Goal: Find specific page/section

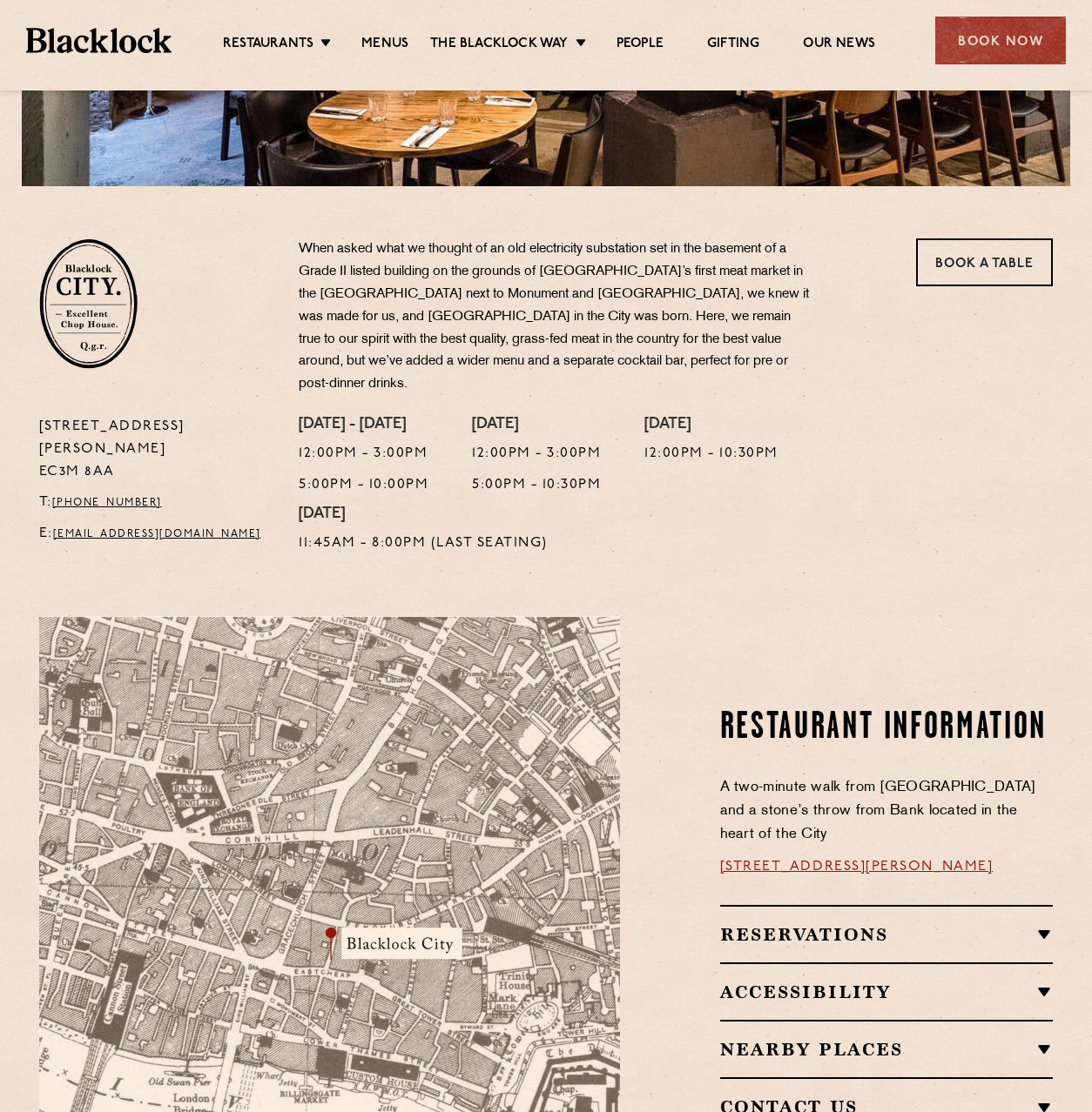
scroll to position [423, 0]
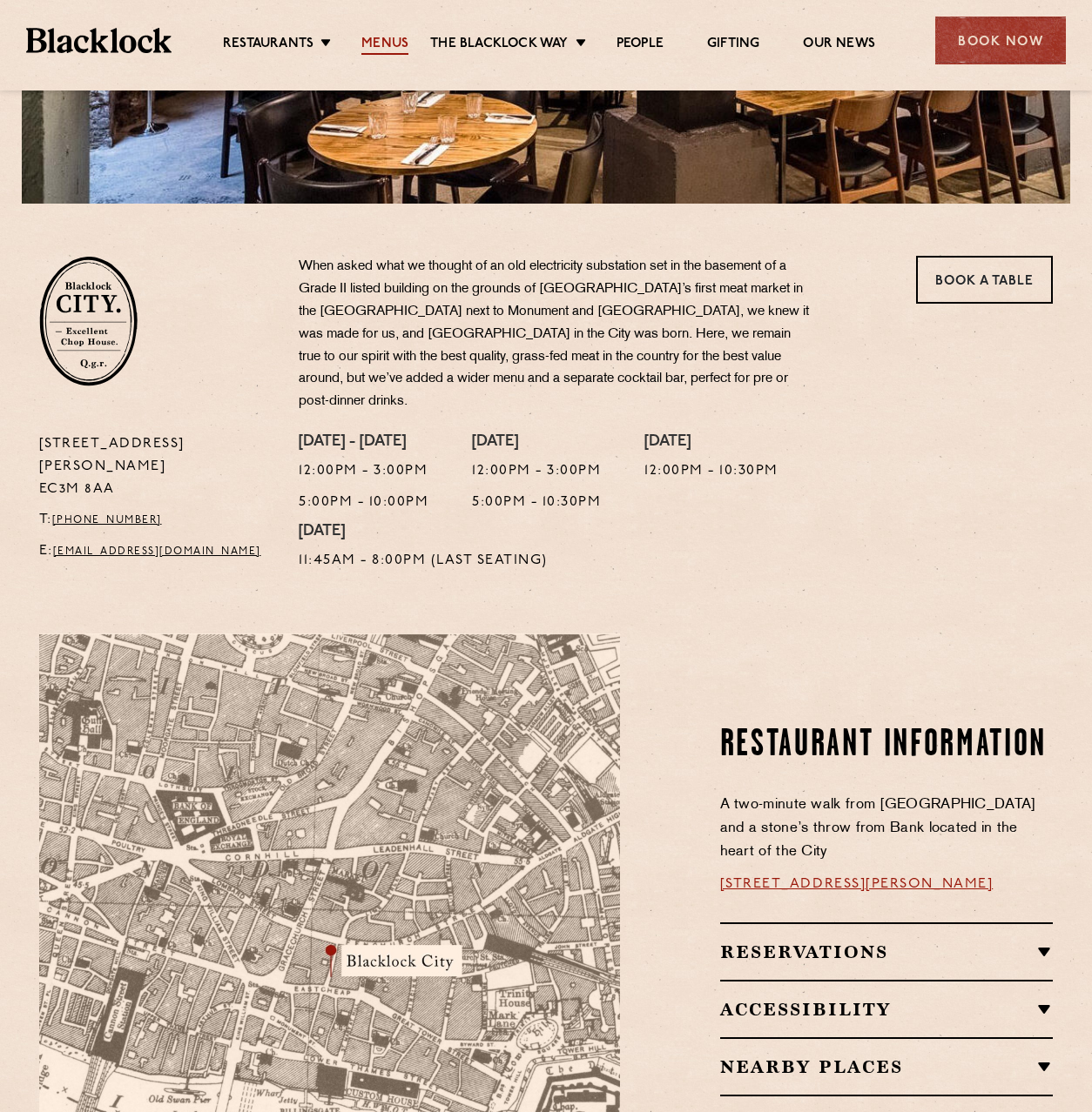
click at [388, 41] on link "Menus" at bounding box center [385, 46] width 47 height 19
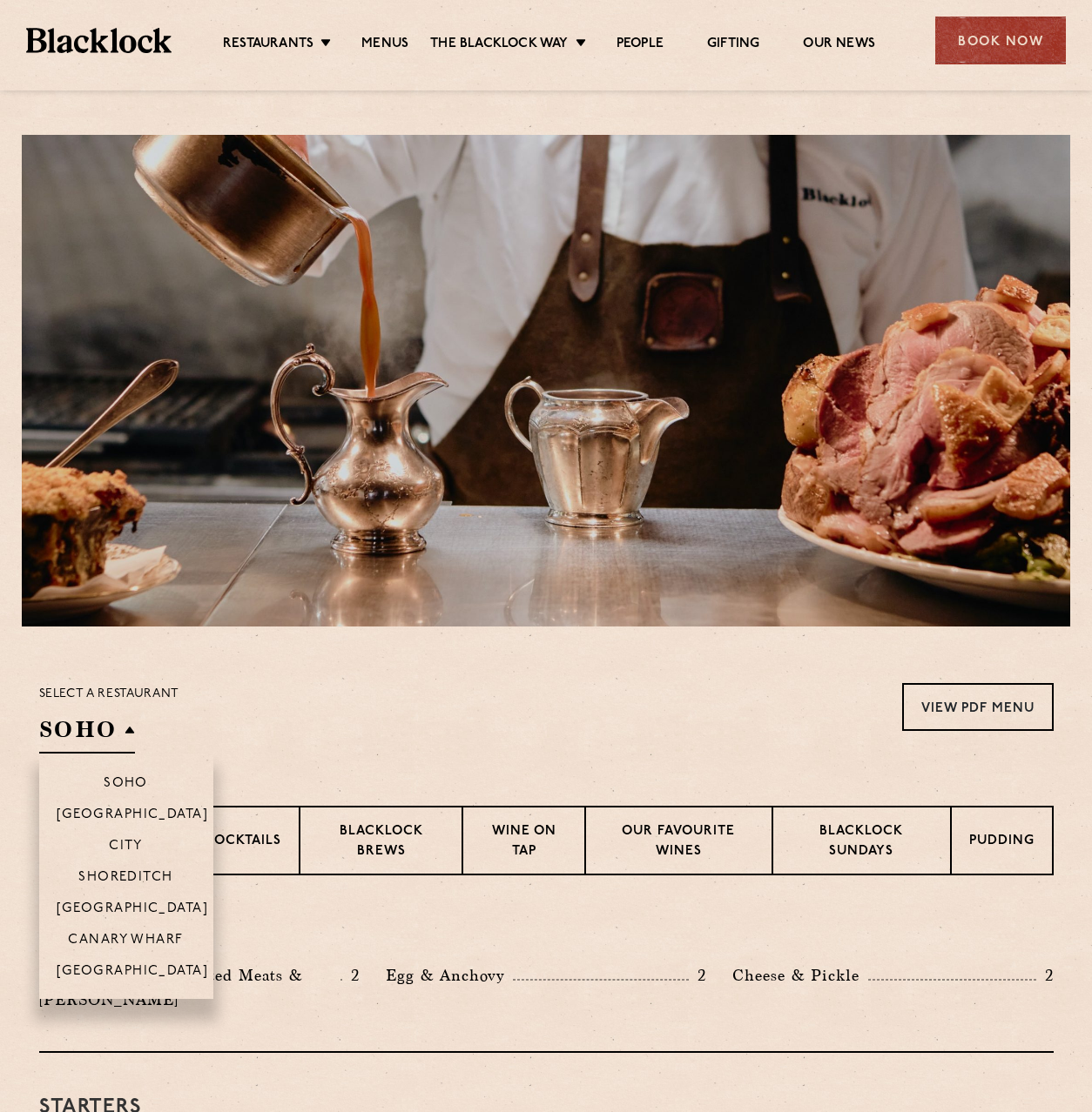
click at [121, 736] on h2 "SOHO" at bounding box center [86, 734] width 96 height 39
click at [109, 848] on p "City" at bounding box center [125, 848] width 34 height 17
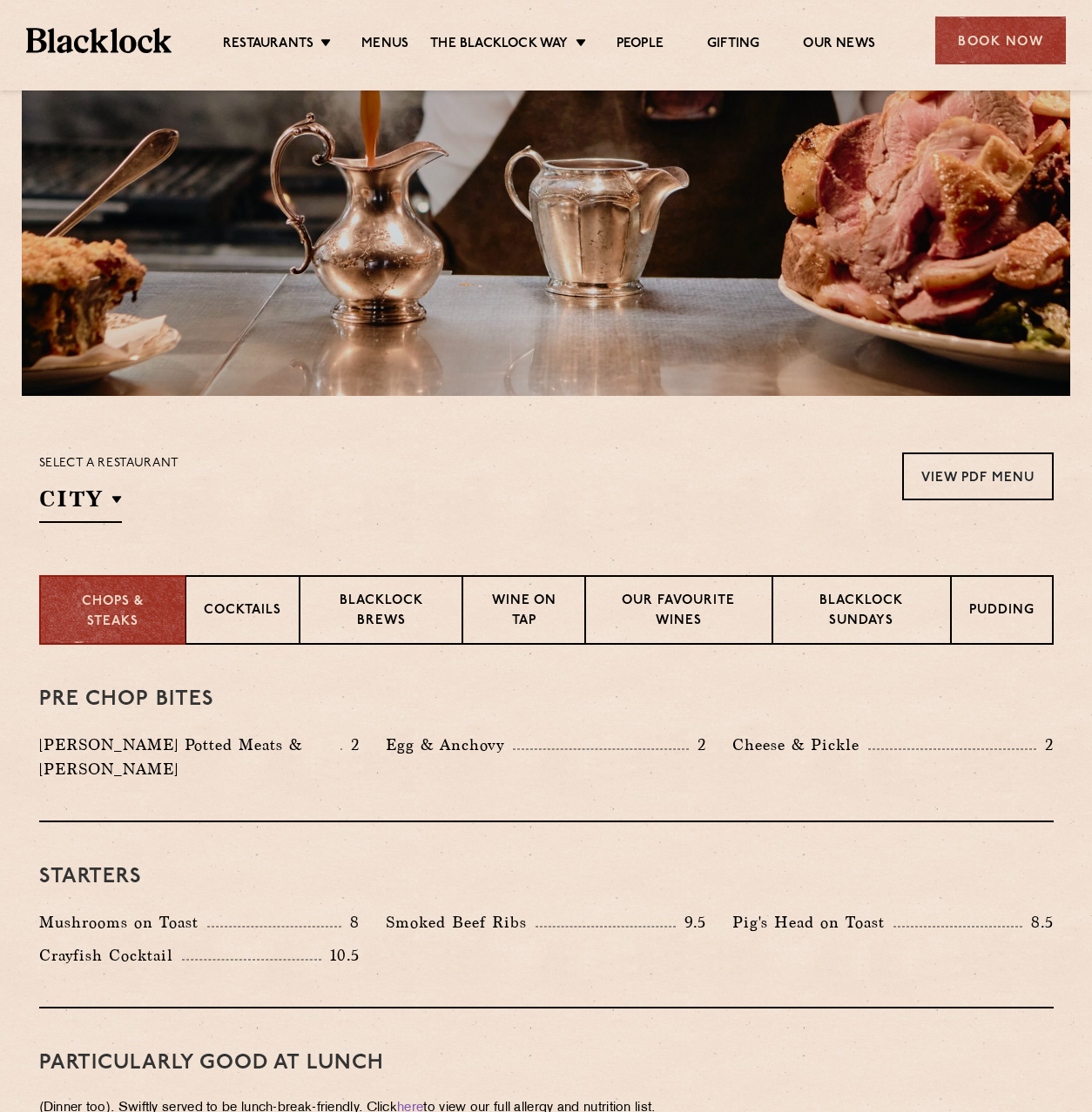
scroll to position [583, 0]
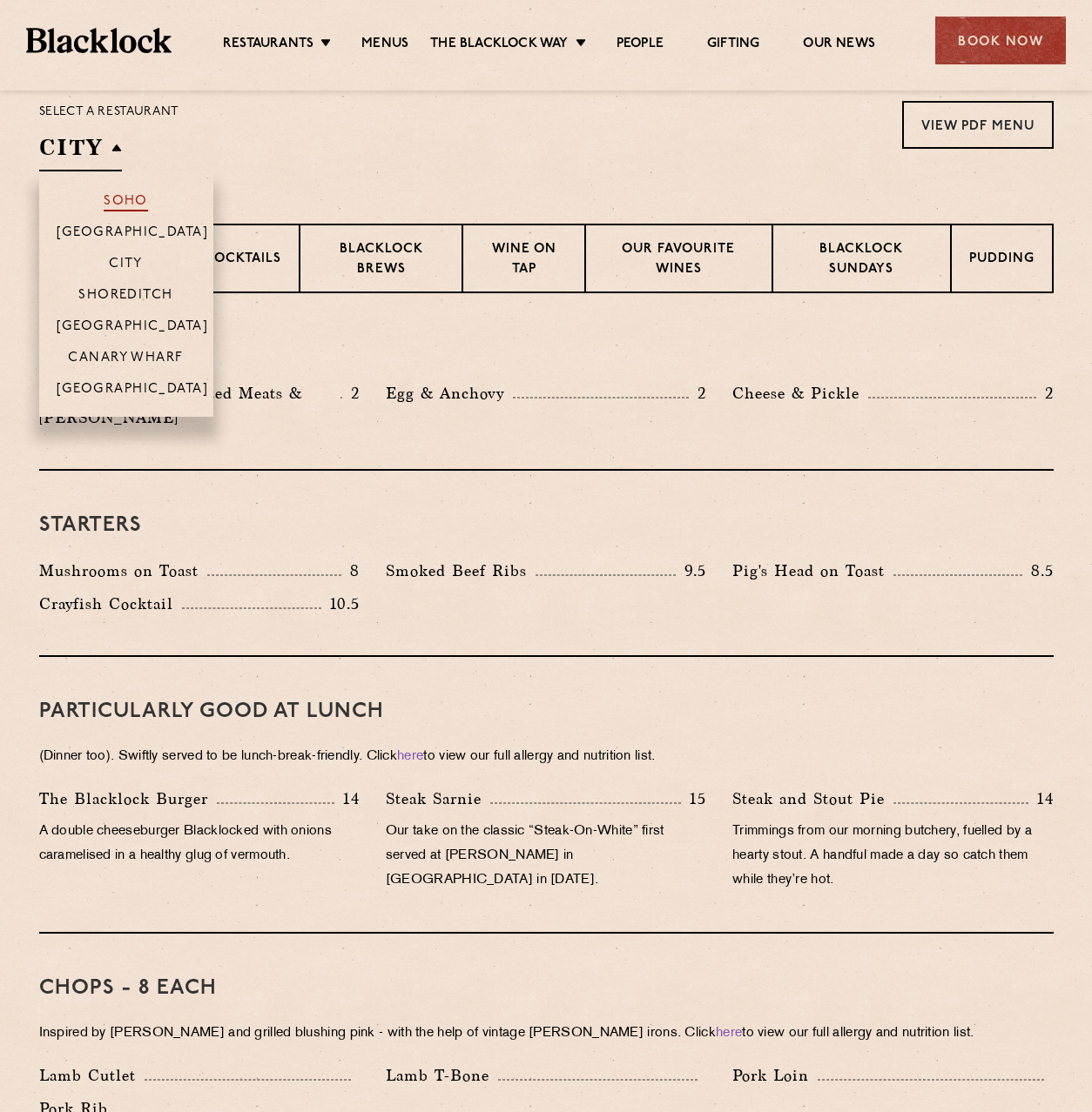
click at [115, 195] on p "Soho" at bounding box center [126, 203] width 45 height 17
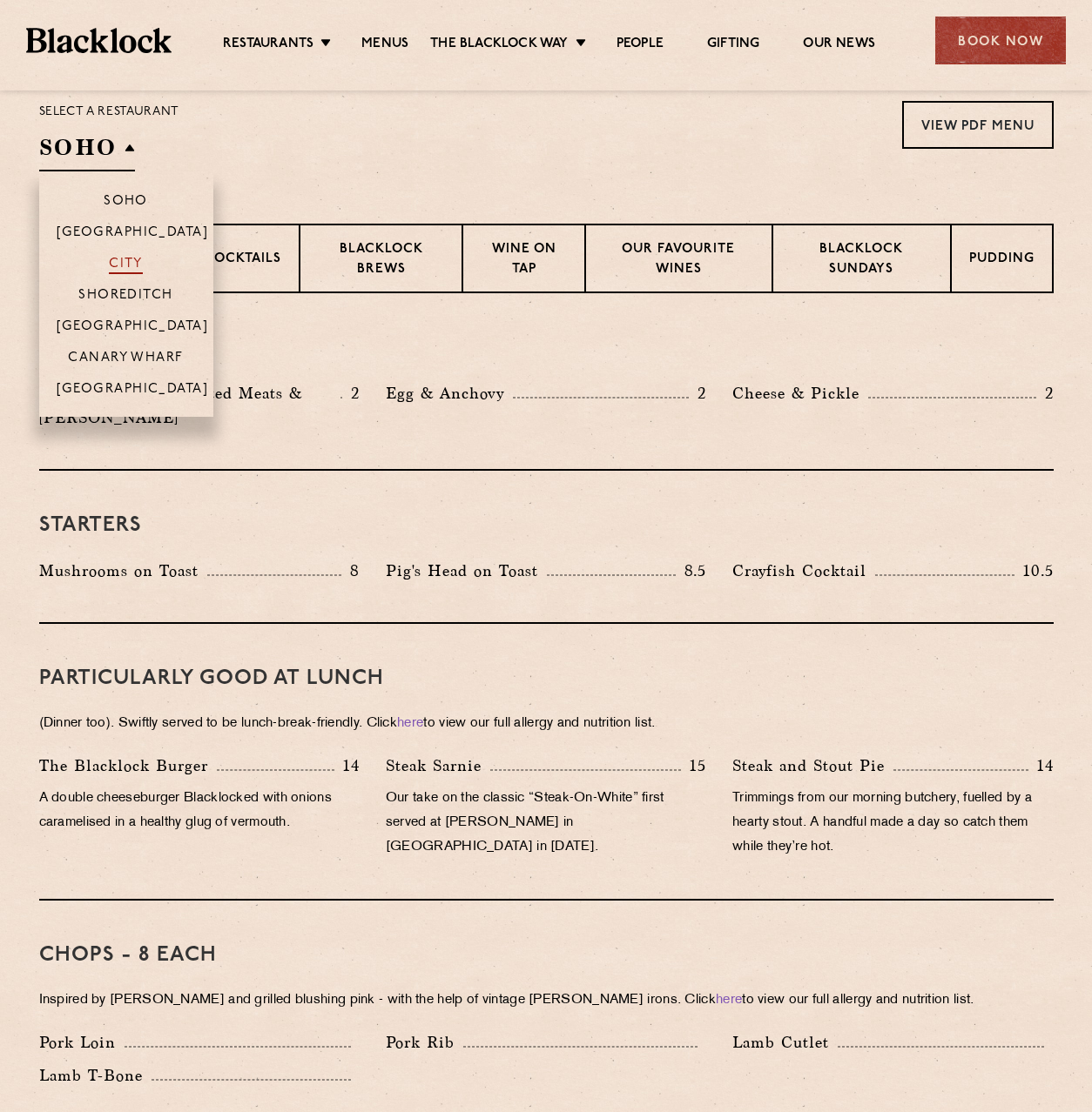
click at [129, 270] on p "City" at bounding box center [125, 266] width 34 height 17
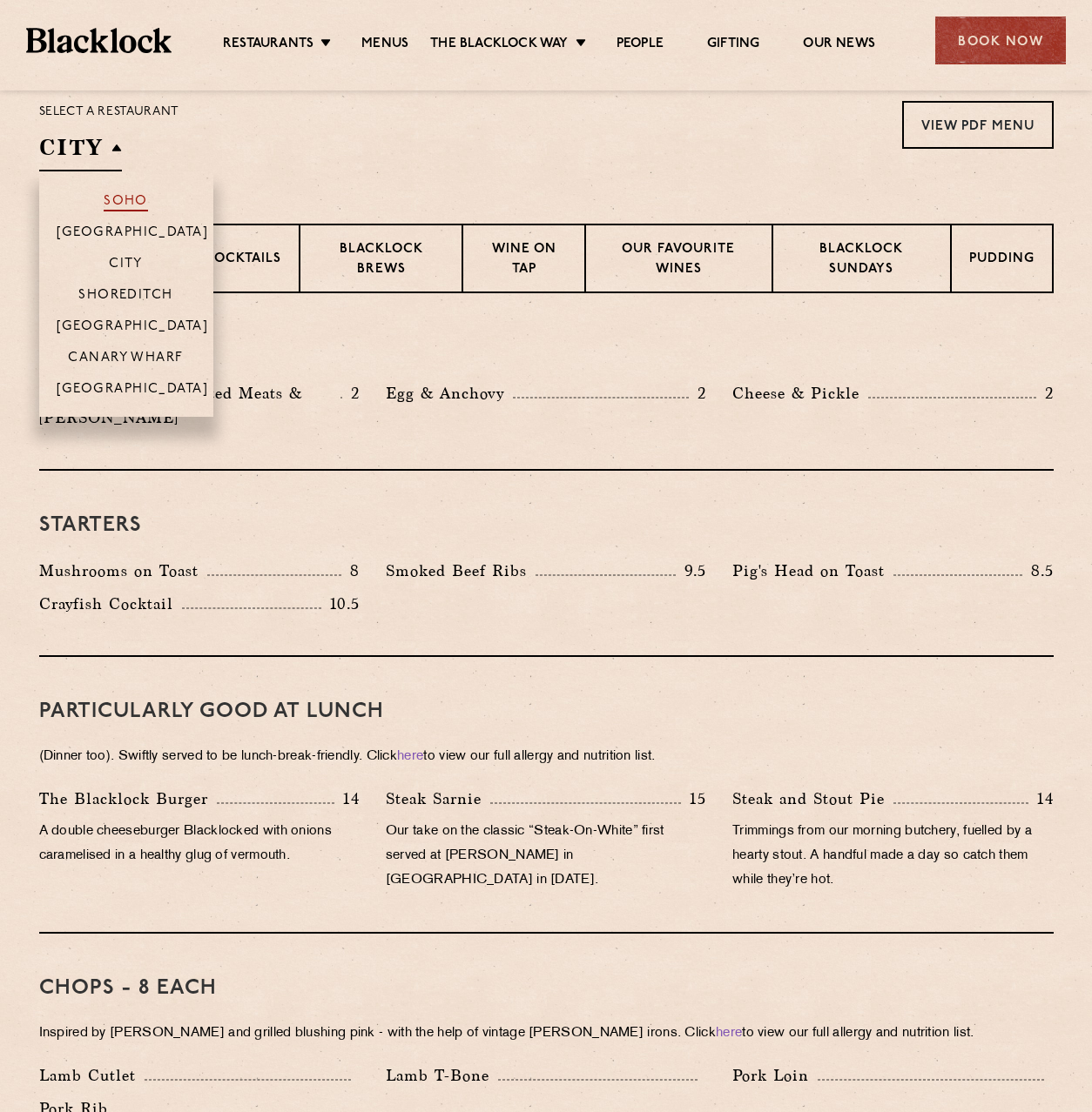
click at [114, 193] on li "Soho" at bounding box center [126, 194] width 175 height 45
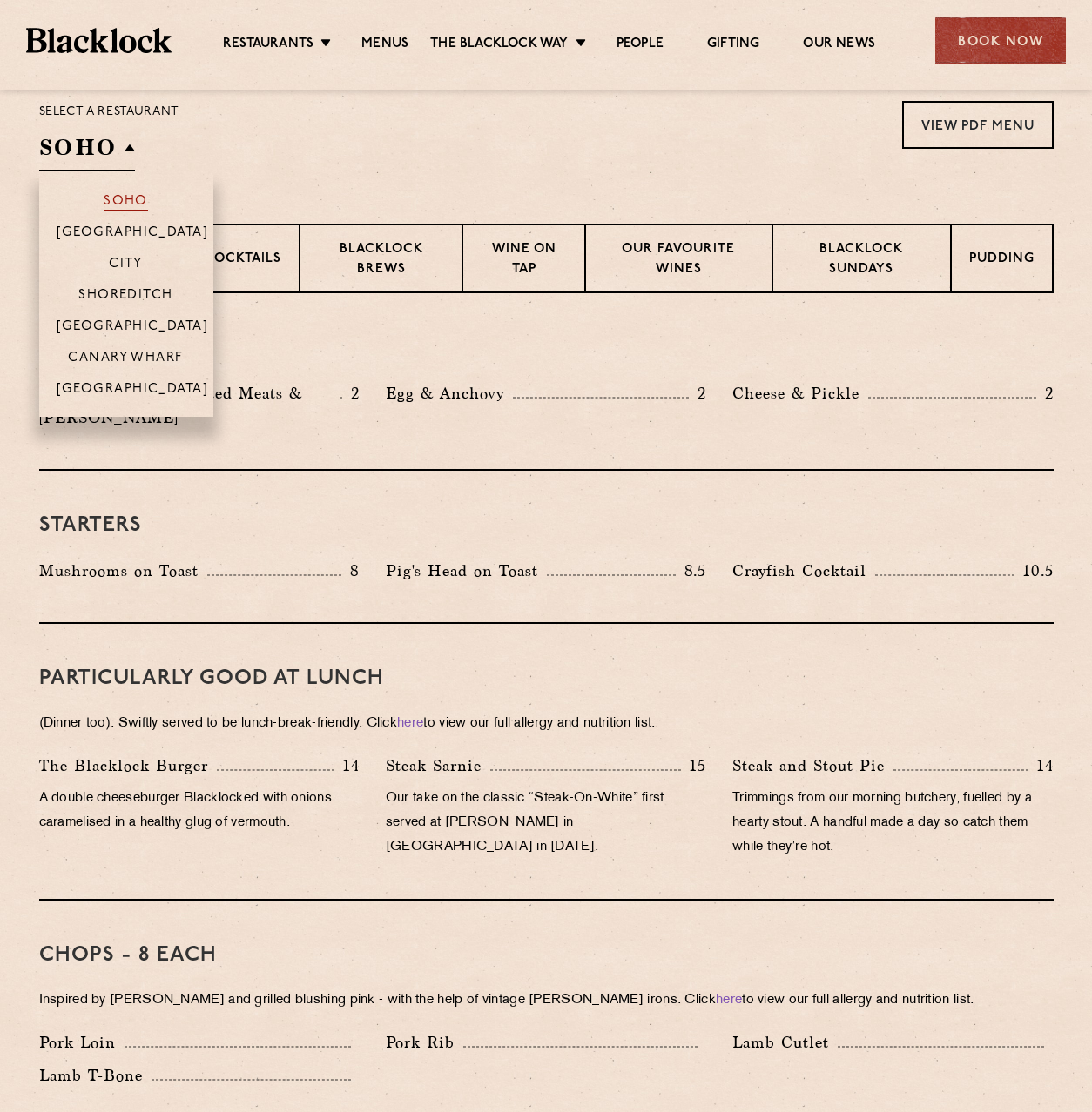
click at [121, 201] on p "Soho" at bounding box center [126, 203] width 45 height 17
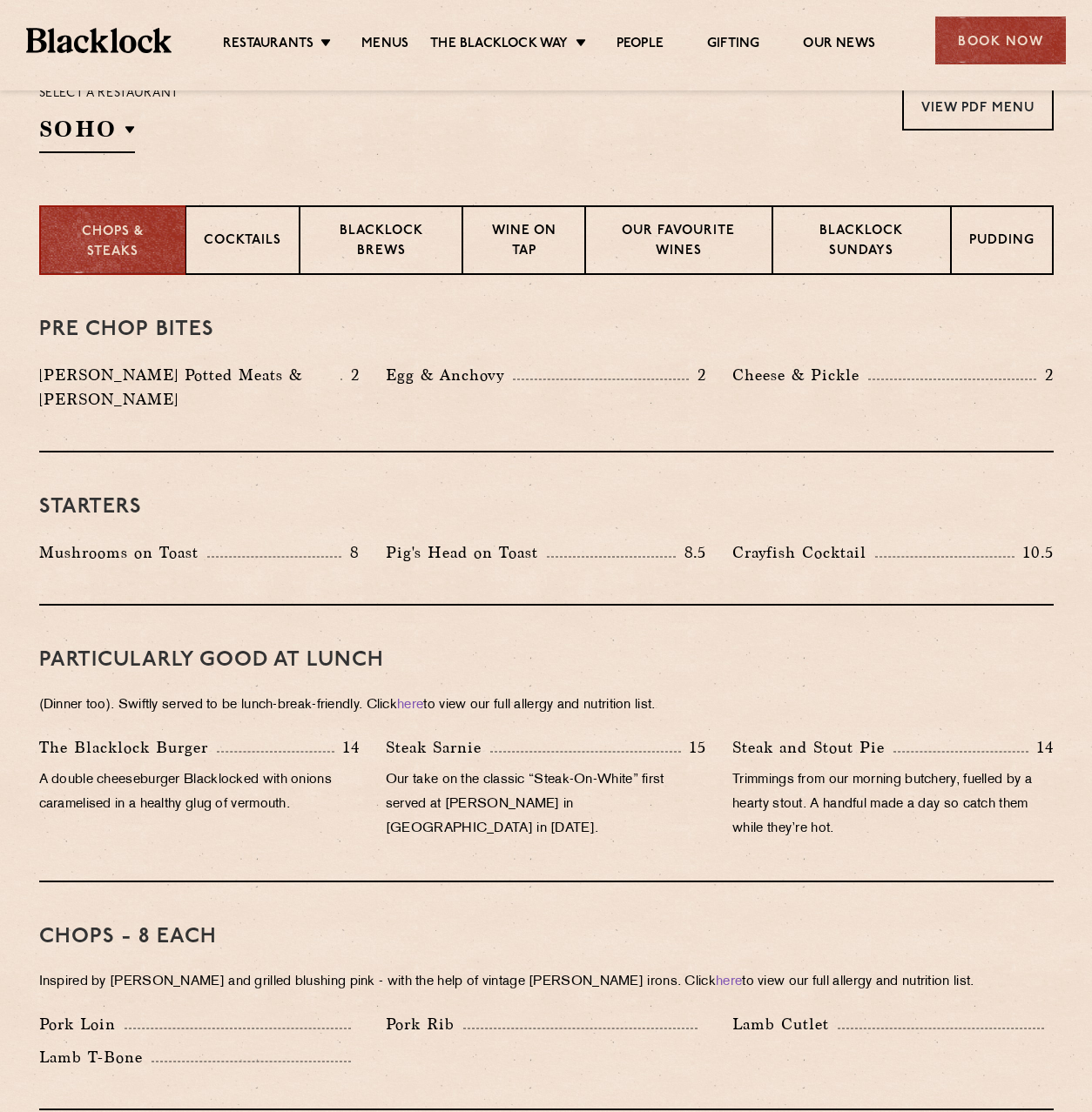
scroll to position [602, 0]
